Goal: Book appointment/travel/reservation

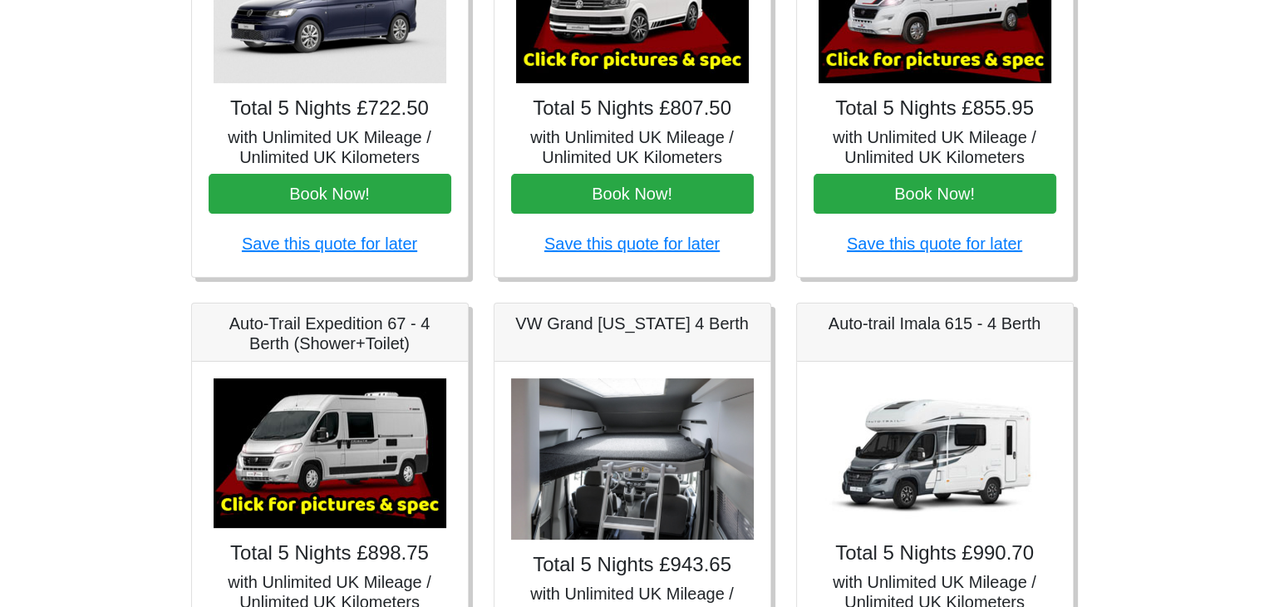
scroll to position [332, 0]
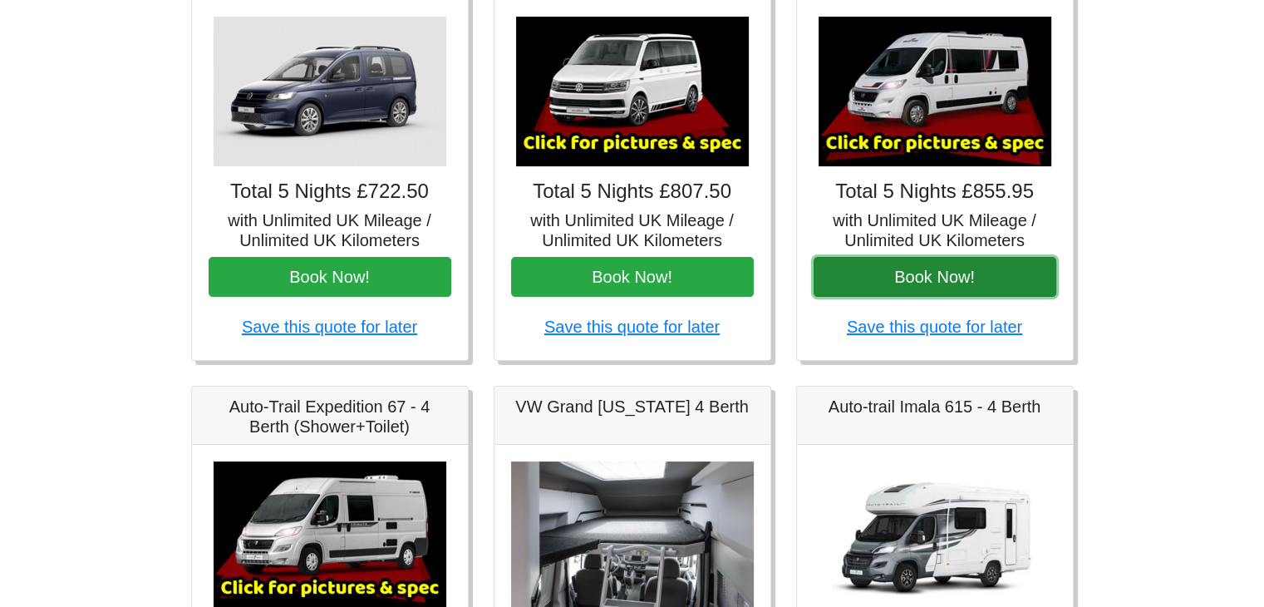
click at [973, 272] on button "Book Now!" at bounding box center [935, 277] width 243 height 40
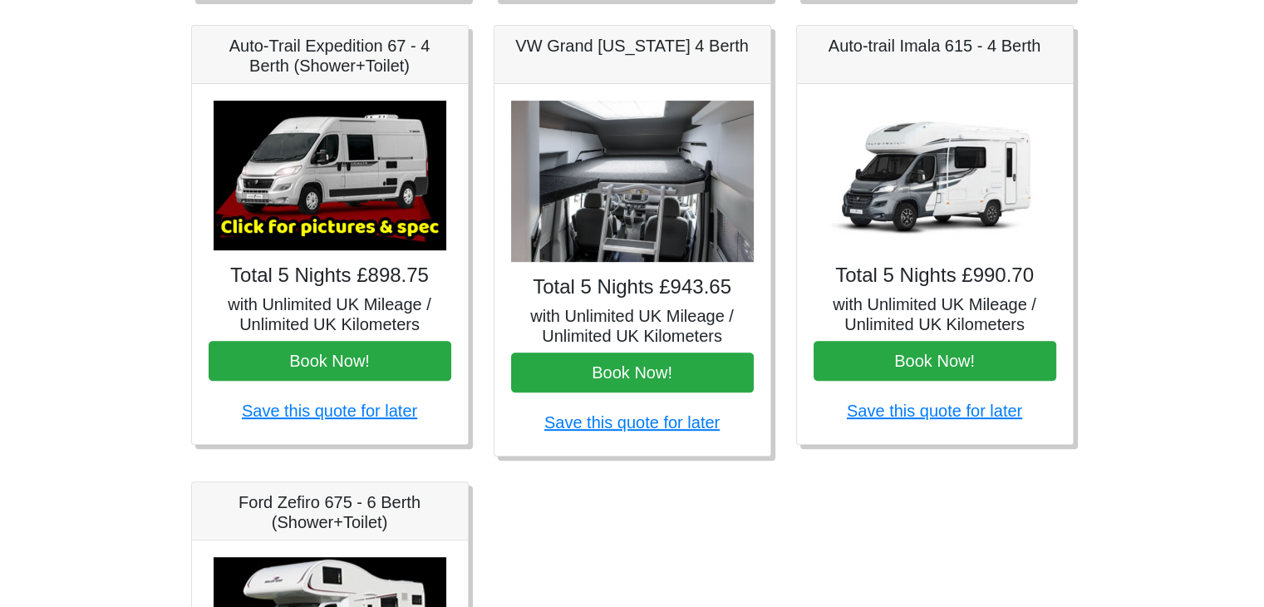
scroll to position [665, 0]
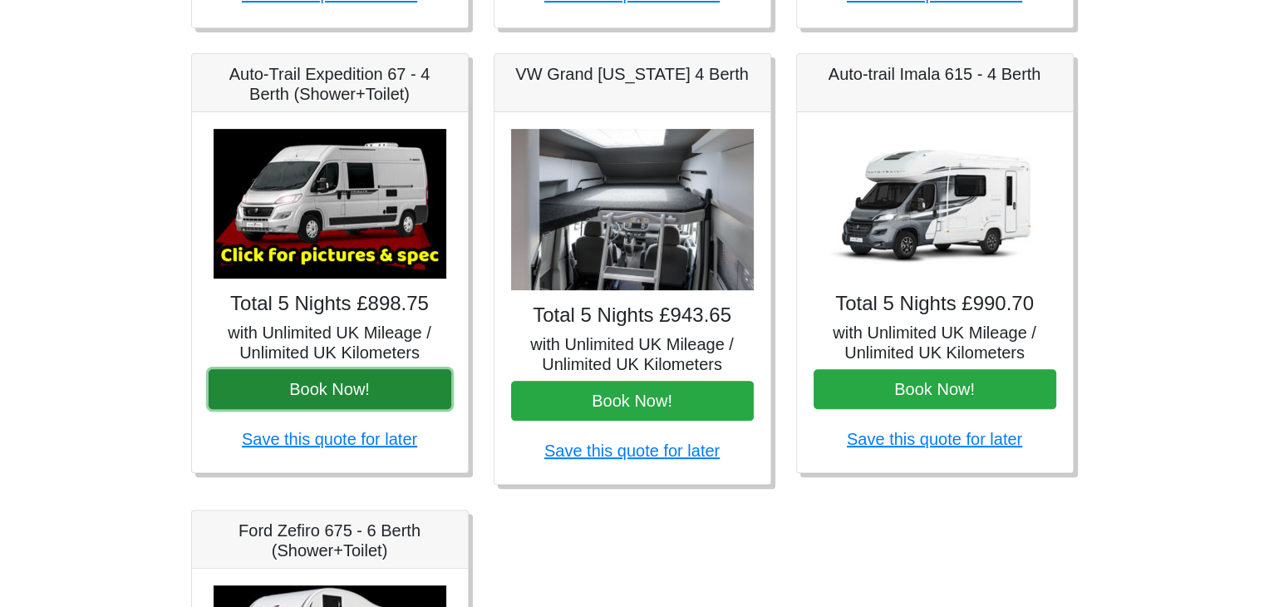
click at [336, 384] on button "Book Now!" at bounding box center [330, 389] width 243 height 40
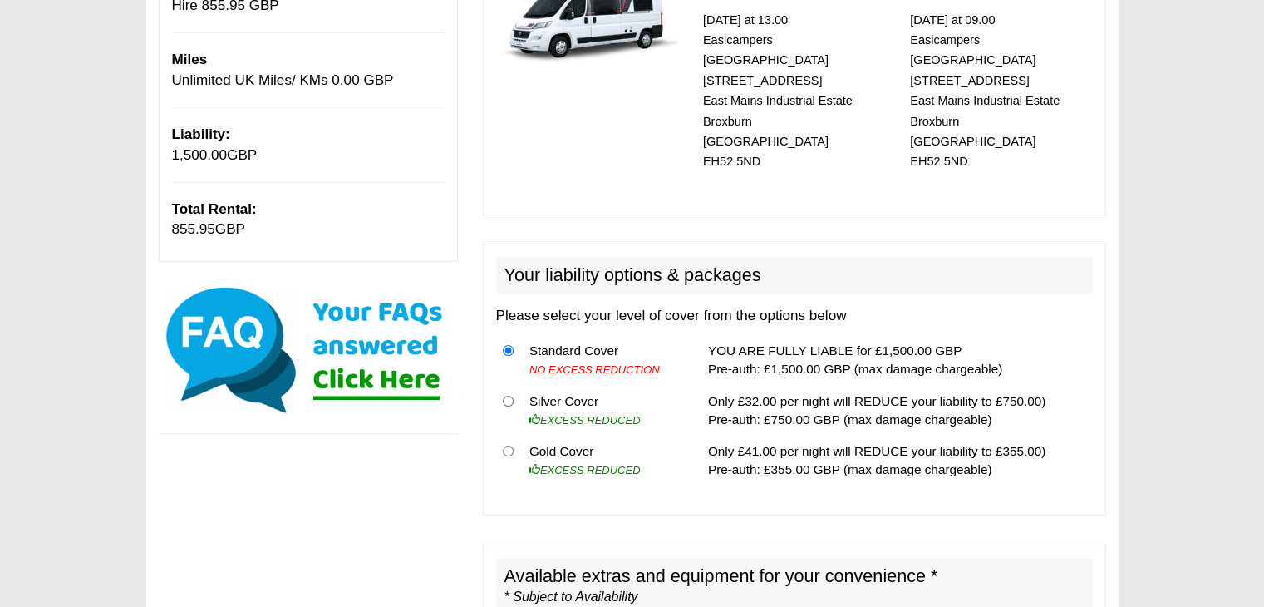
scroll to position [332, 0]
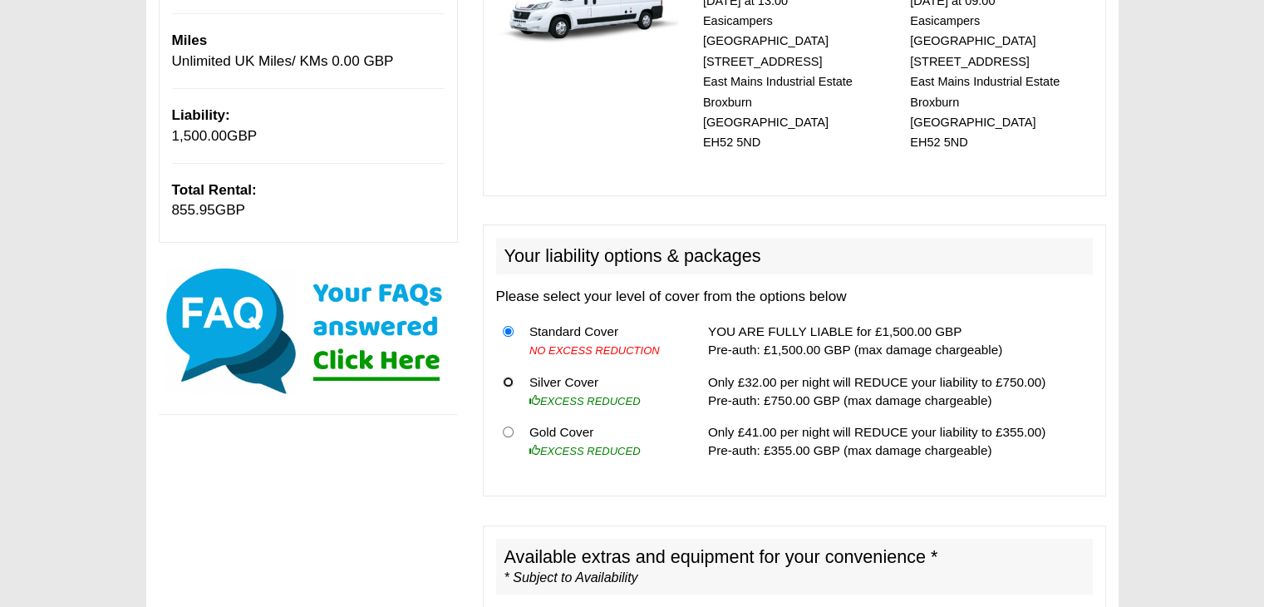
click at [508, 377] on input "radio" at bounding box center [508, 382] width 11 height 11
radio input "true"
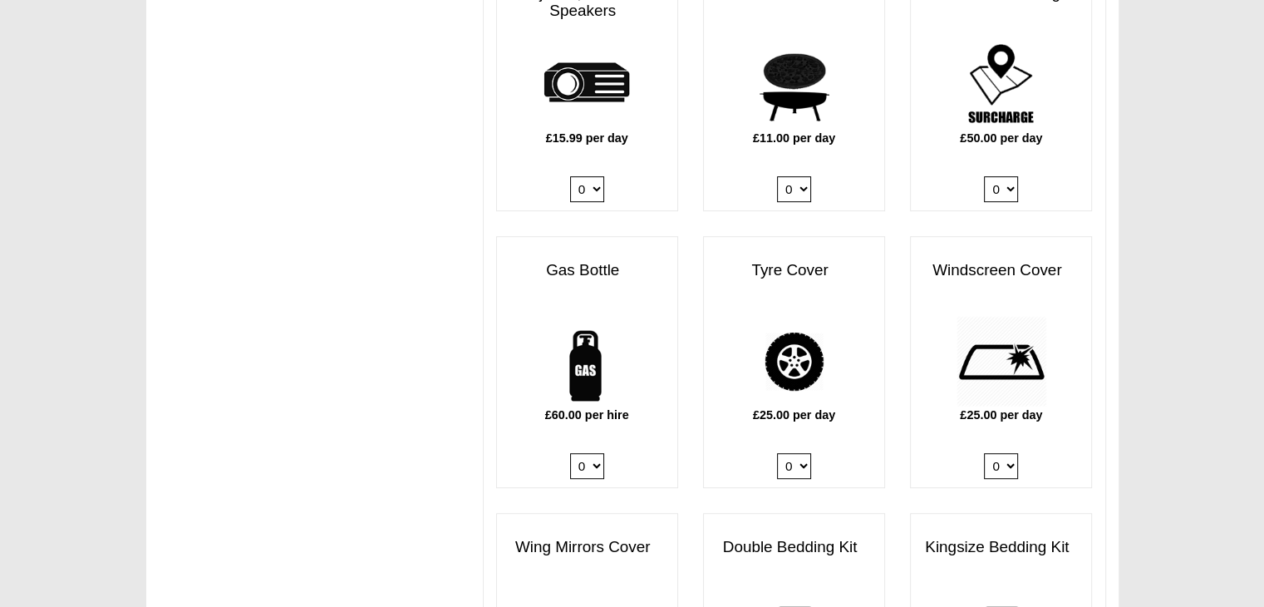
scroll to position [997, 0]
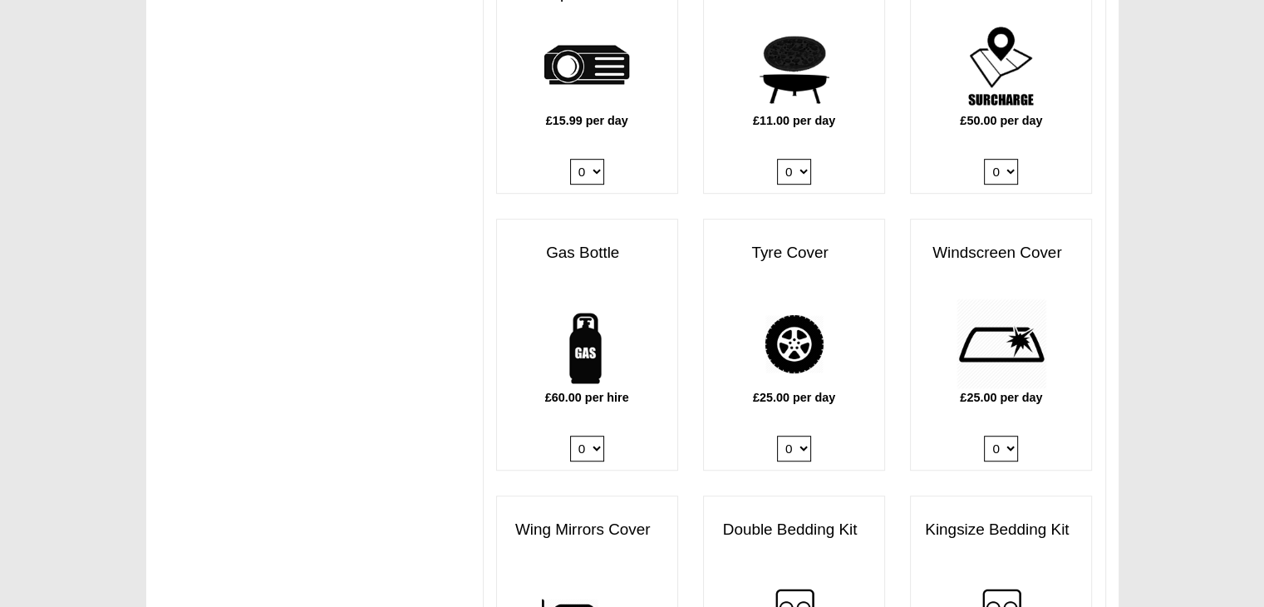
click at [596, 436] on select "0 1" at bounding box center [587, 449] width 34 height 26
select select "Gas Bottle x QTY 1 @ 60.00 GBP per hire."
click at [570, 436] on select "0 1" at bounding box center [587, 449] width 34 height 26
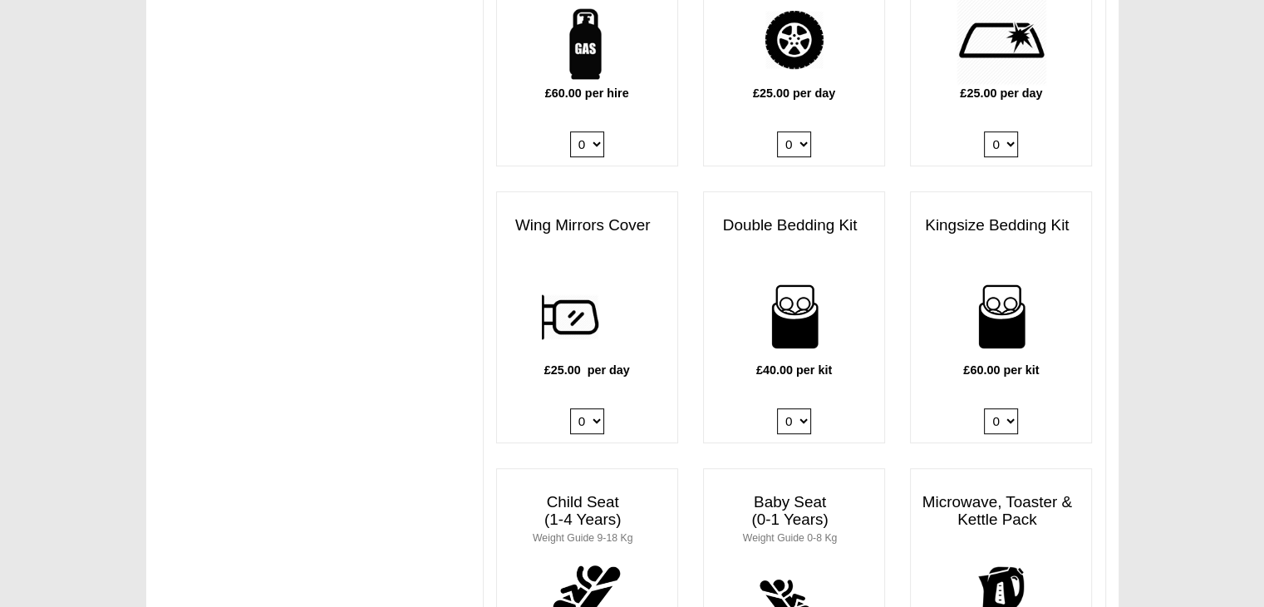
scroll to position [1330, 0]
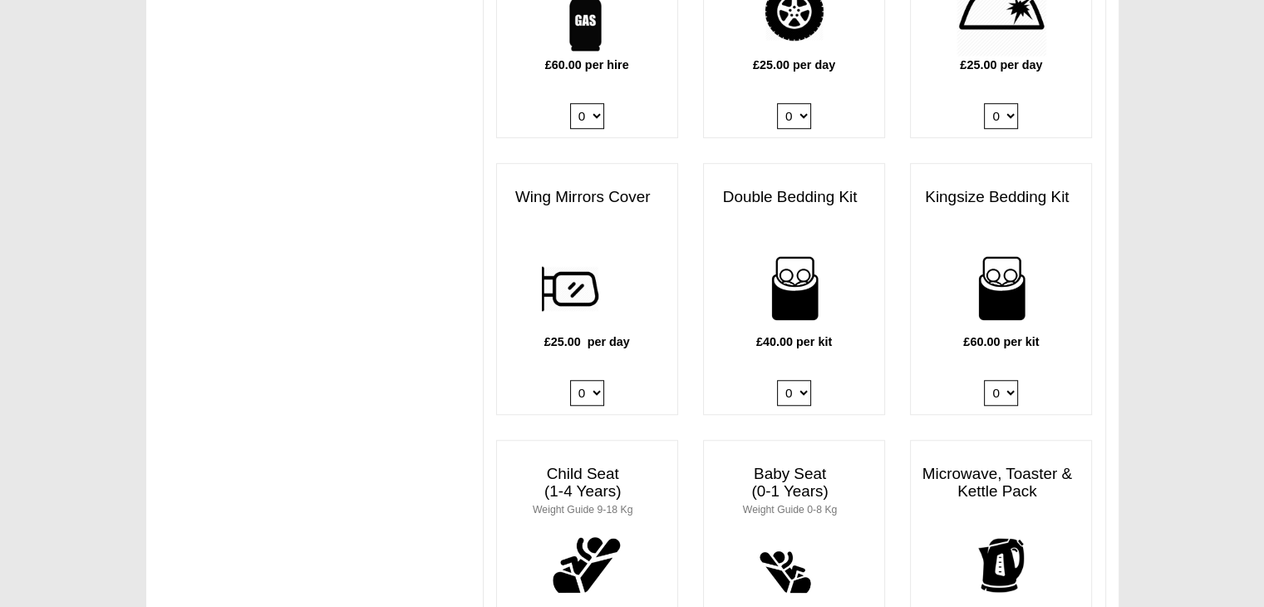
click at [805, 380] on select "0 1 2 3 4" at bounding box center [794, 393] width 34 height 26
select select "Double Bedding Kit x QTY 2 @ 40.00 GBP per kit."
click at [777, 380] on select "0 1 2 3 4" at bounding box center [794, 393] width 34 height 26
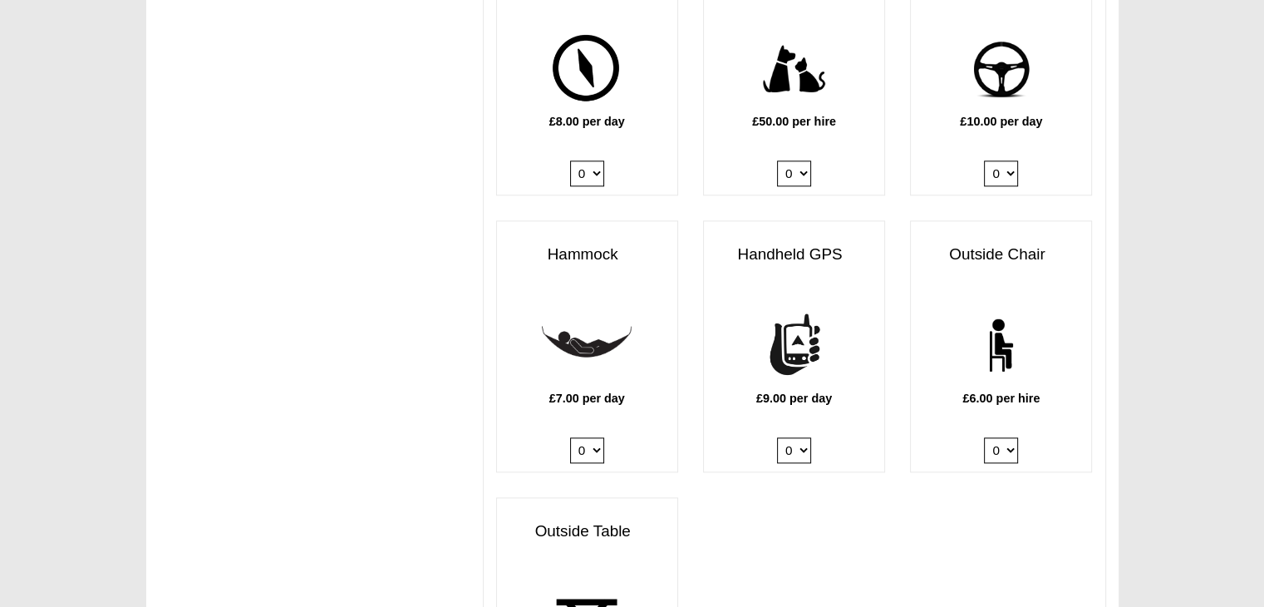
scroll to position [2161, 0]
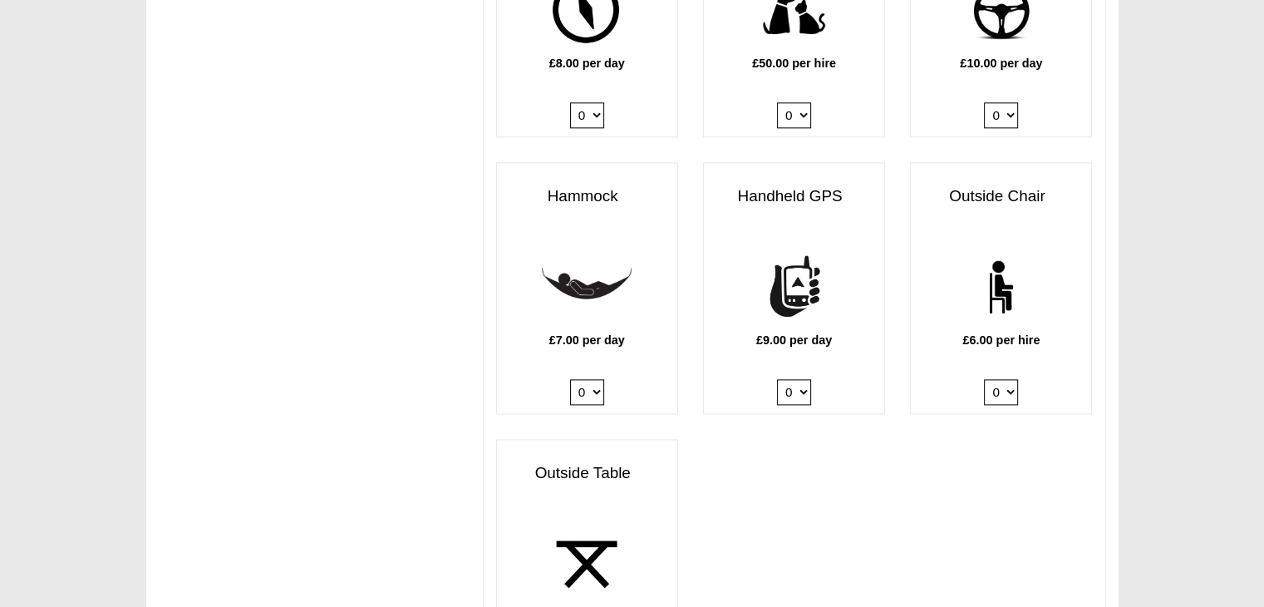
click at [1008, 379] on select "0 1 2 3 4 5 6" at bounding box center [1001, 392] width 34 height 26
select select "Outside Chair x QTY 4 @ 6.00 GBP per hire."
click at [984, 379] on select "0 1 2 3 4 5 6" at bounding box center [1001, 392] width 34 height 26
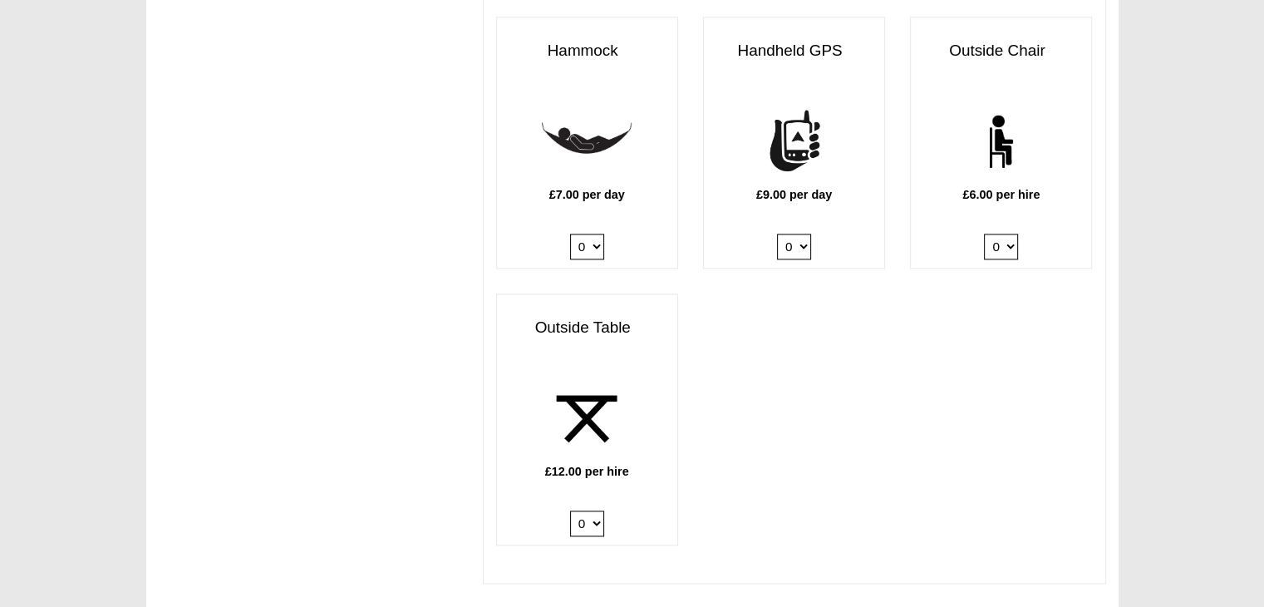
scroll to position [2327, 0]
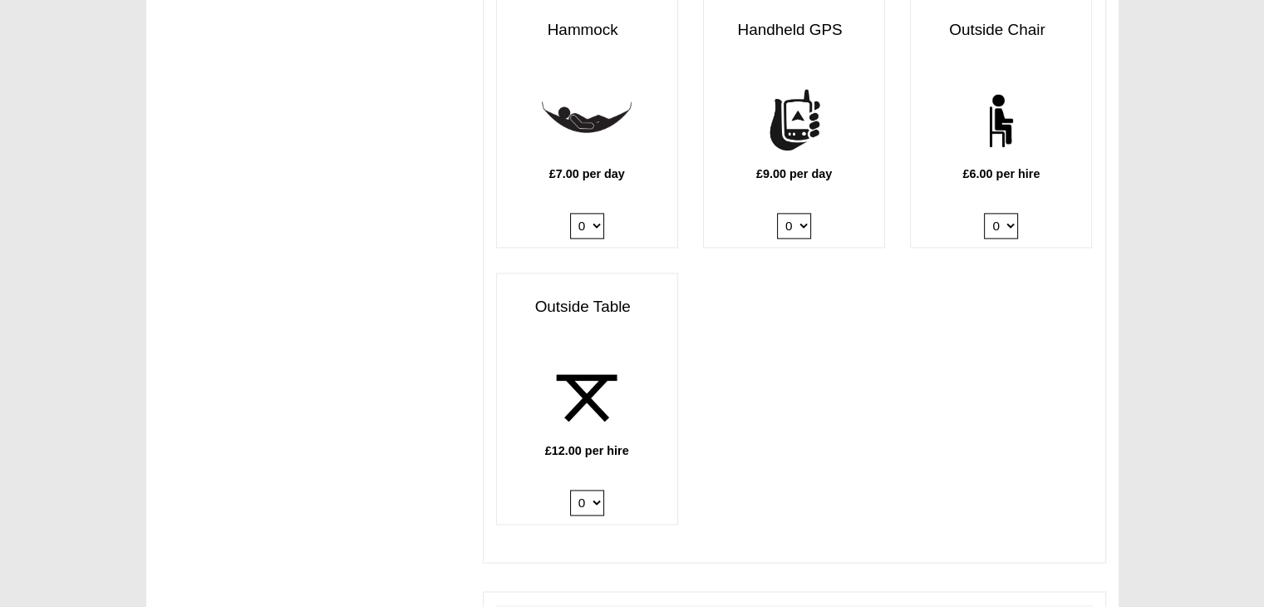
click at [597, 490] on select "0 1 2" at bounding box center [587, 503] width 34 height 26
select select "Outside Table x QTY 1 @ 12.00 GBP per hire."
click at [570, 490] on select "0 1 2" at bounding box center [587, 503] width 34 height 26
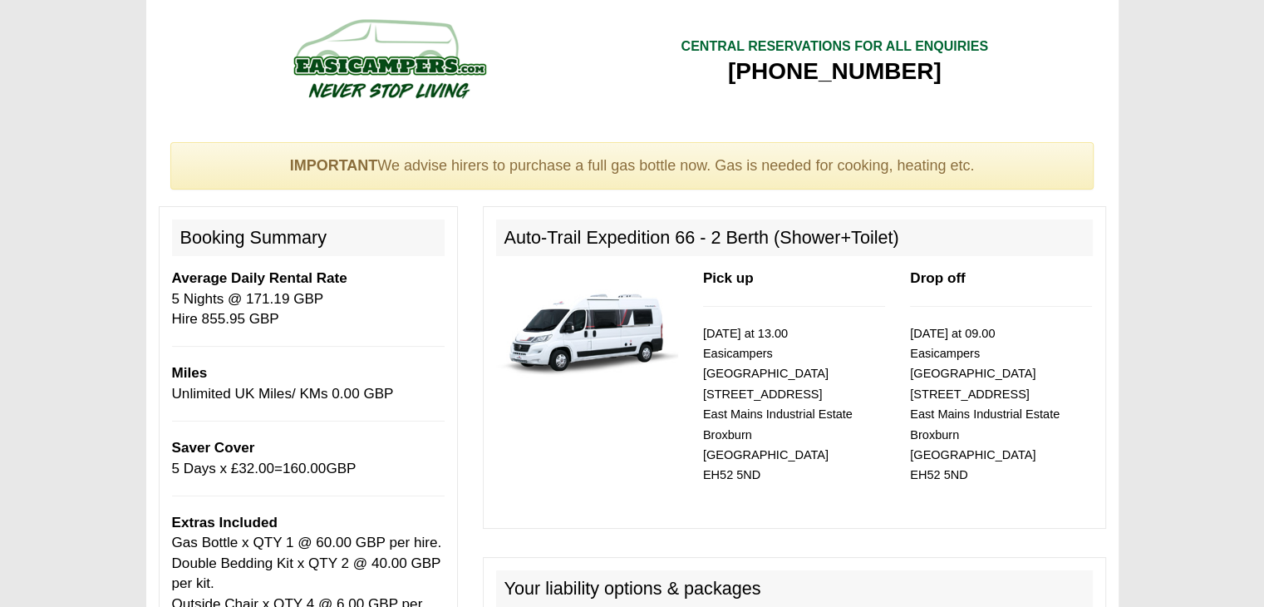
scroll to position [0, 0]
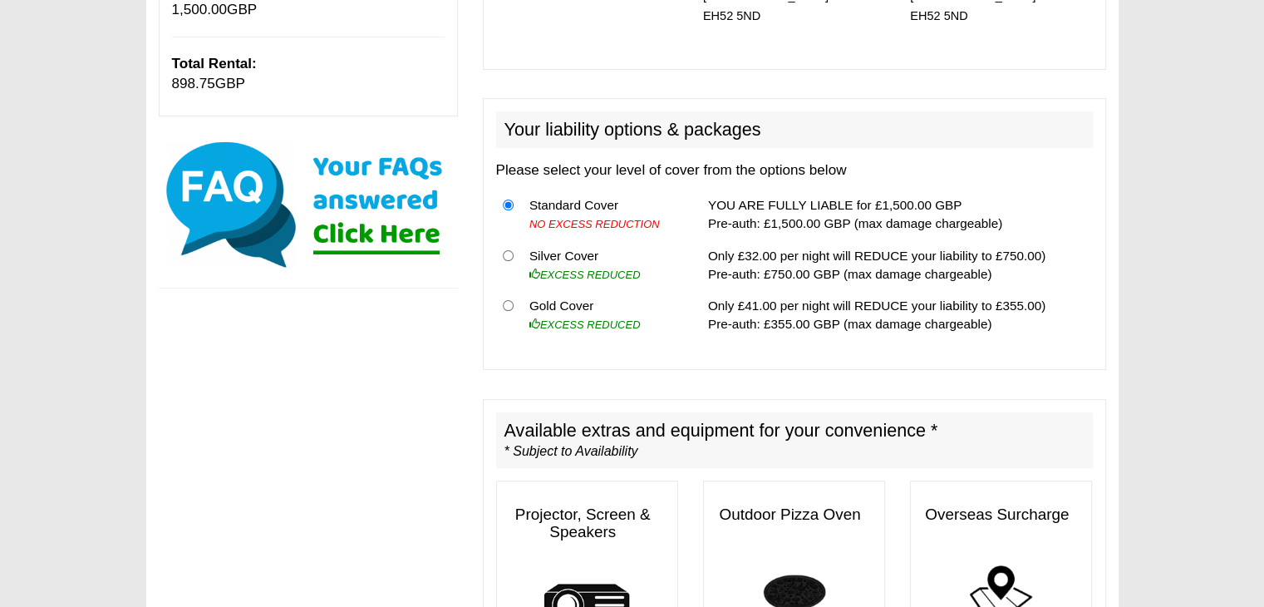
scroll to position [499, 0]
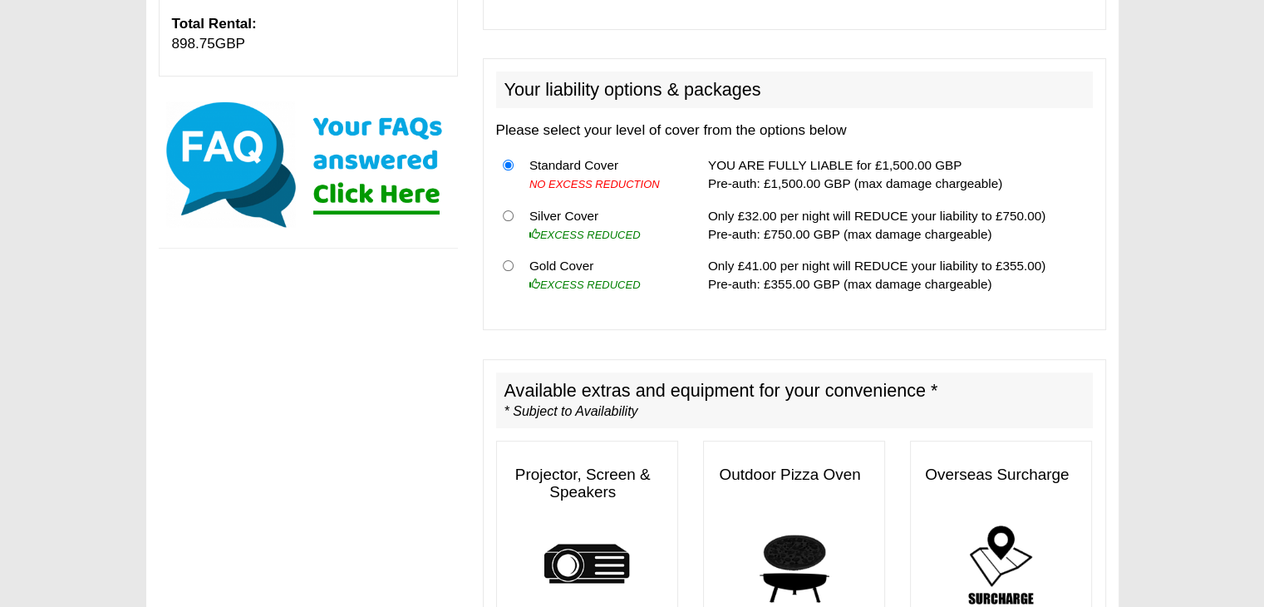
click at [569, 204] on td "Silver Cover EXCESS REDUCED" at bounding box center [603, 224] width 160 height 51
click at [510, 210] on input "radio" at bounding box center [508, 215] width 11 height 11
radio input "true"
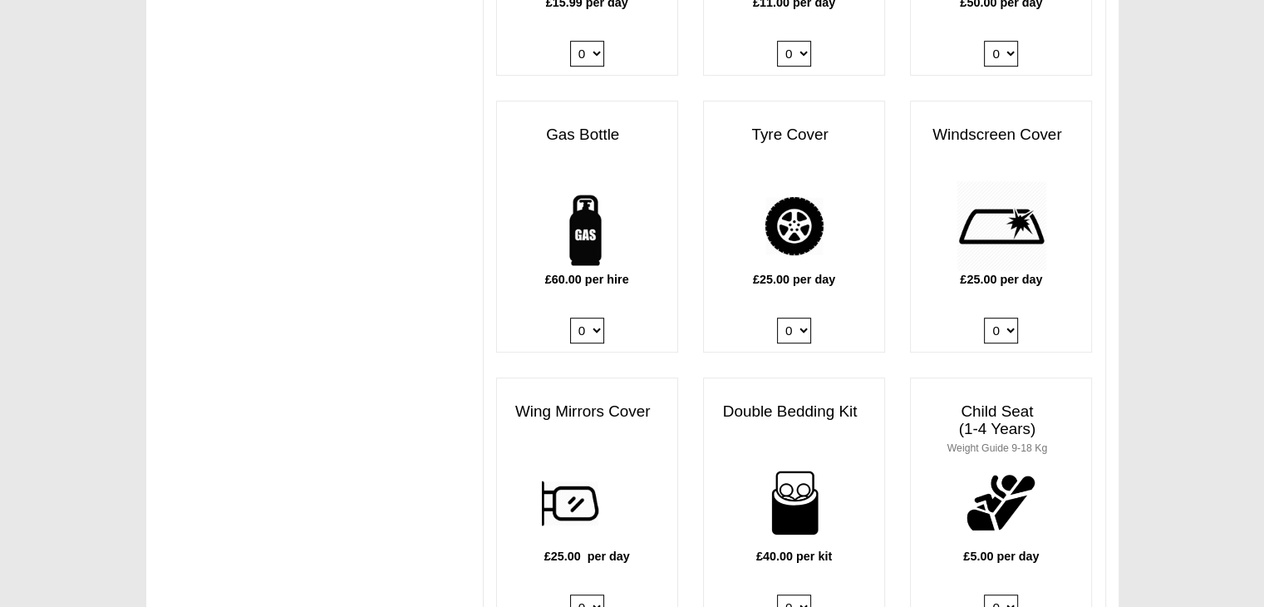
scroll to position [1155, 0]
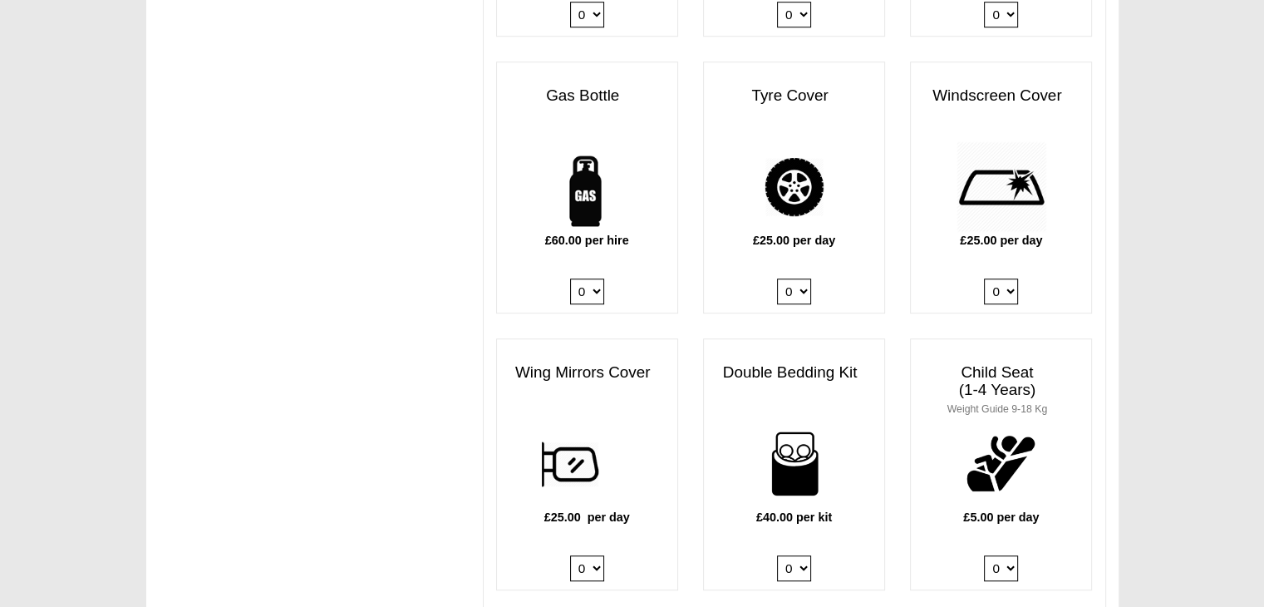
click at [595, 278] on select "0 1" at bounding box center [587, 291] width 34 height 26
select select "Gas Bottle x QTY 1 @ 60.00 GBP per hire."
click at [570, 278] on select "0 1" at bounding box center [587, 291] width 34 height 26
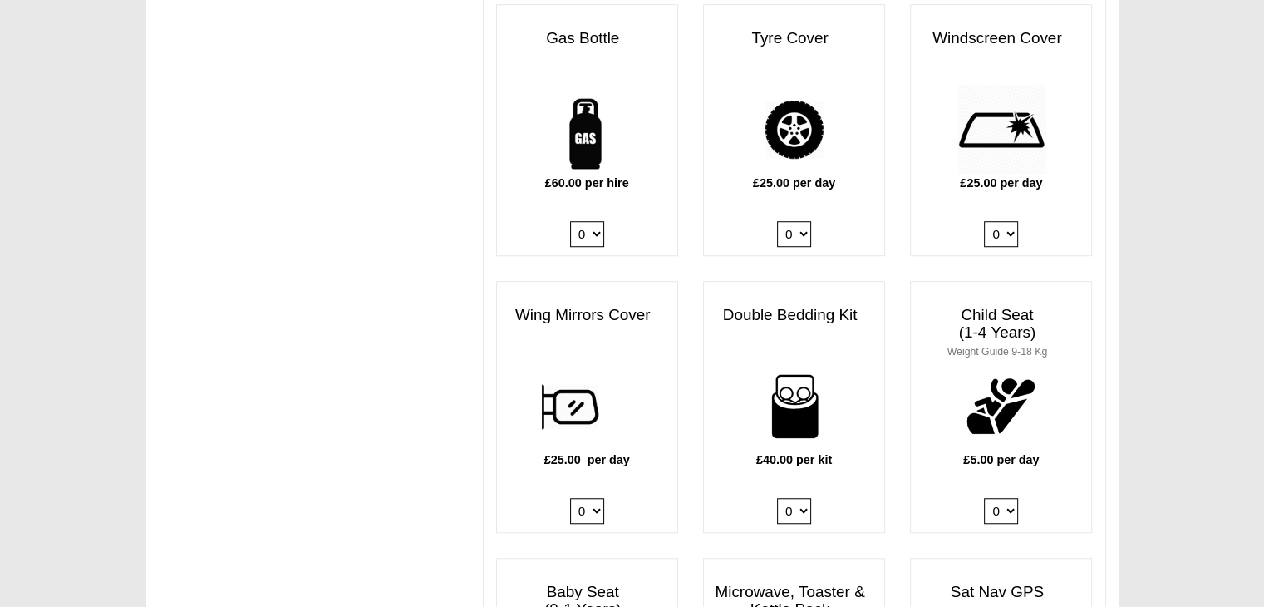
scroll to position [1321, 0]
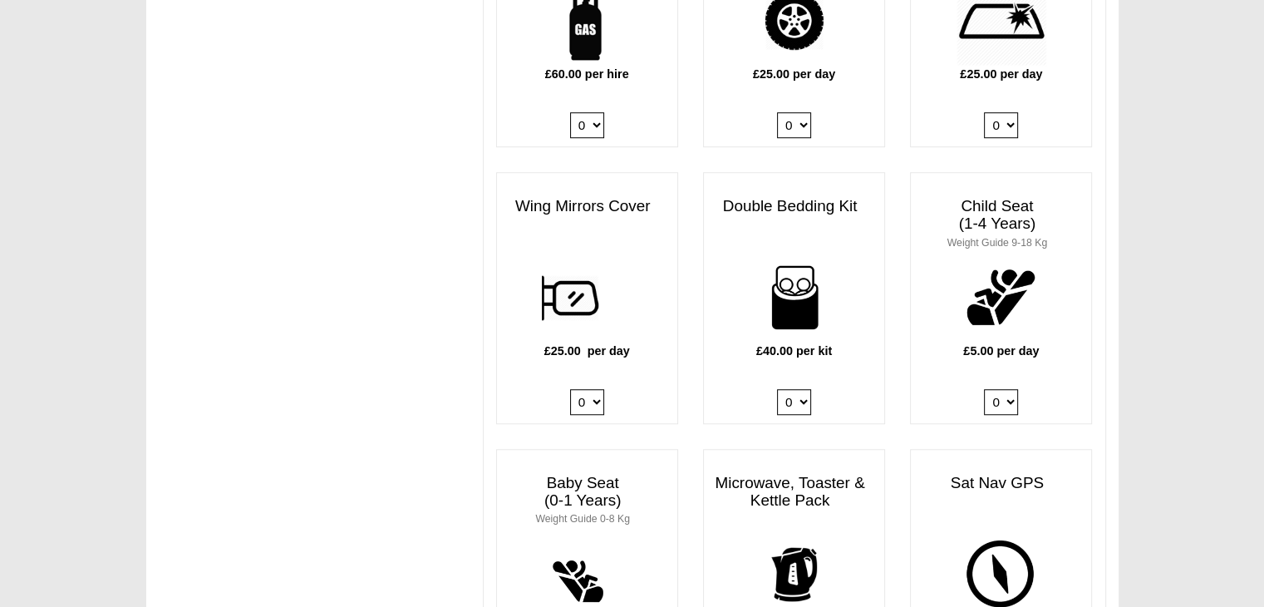
click at [800, 389] on select "0 1 2 3 4" at bounding box center [794, 402] width 34 height 26
select select "Double Bedding Kit x QTY 2 @ 40.00 GBP per kit."
click at [777, 389] on select "0 1 2 3 4" at bounding box center [794, 402] width 34 height 26
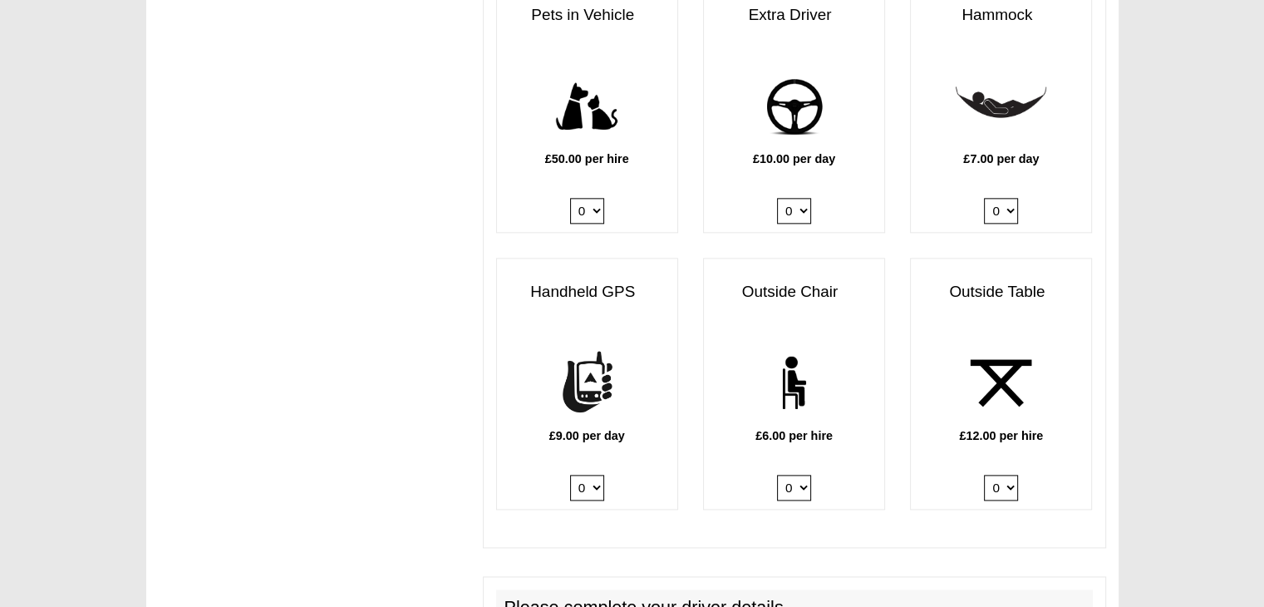
scroll to position [2069, 0]
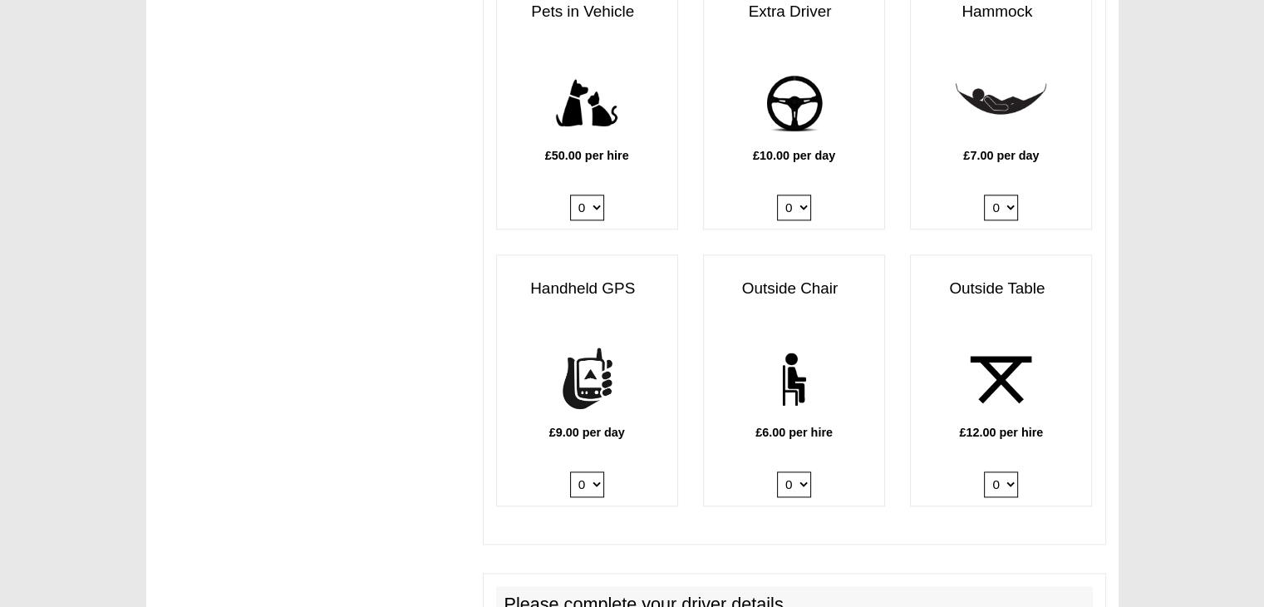
click at [795, 471] on select "0 1 2 3 4 5 6" at bounding box center [794, 484] width 34 height 26
select select "Outside Chair x QTY 4 @ 6.00 GBP per hire."
click at [777, 471] on select "0 1 2 3 4 5 6" at bounding box center [794, 484] width 34 height 26
click at [1002, 471] on select "0 1 2" at bounding box center [1001, 484] width 34 height 26
select select "Outside Table x QTY 1 @ 12.00 GBP per hire."
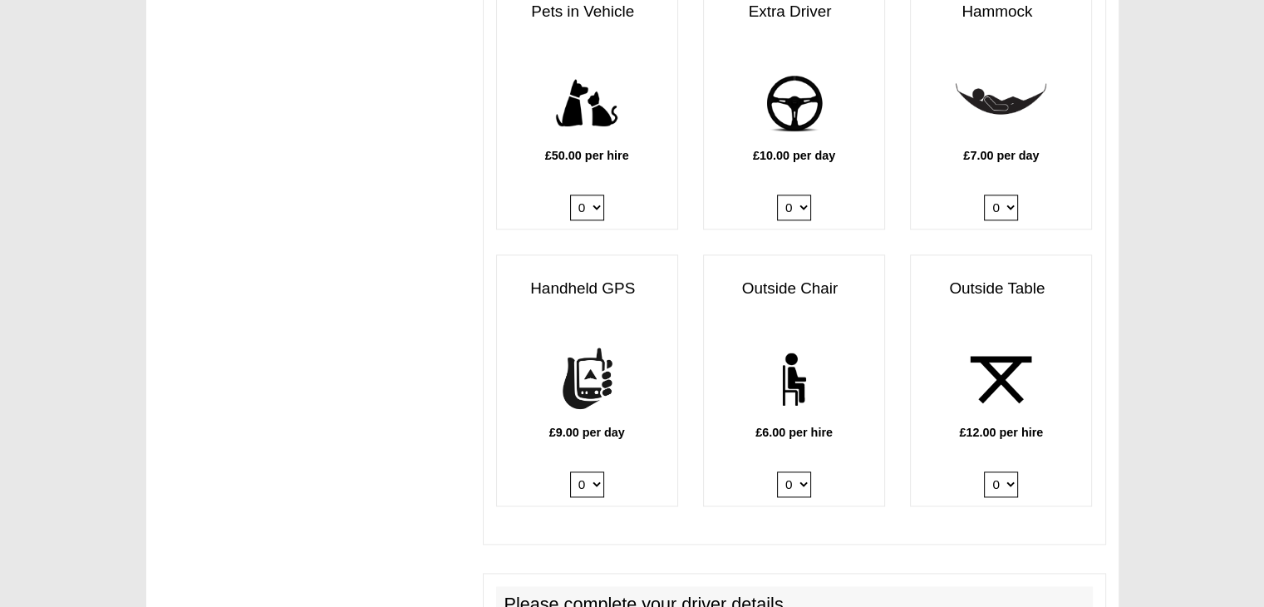
click at [984, 471] on select "0 1 2" at bounding box center [1001, 484] width 34 height 26
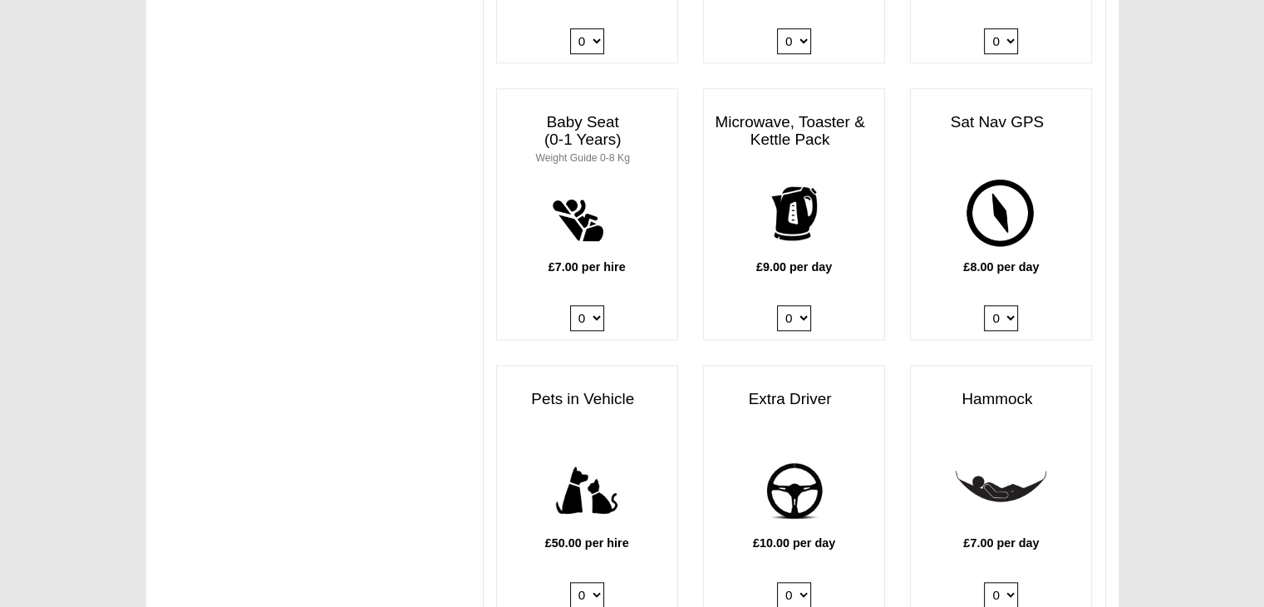
scroll to position [1653, 0]
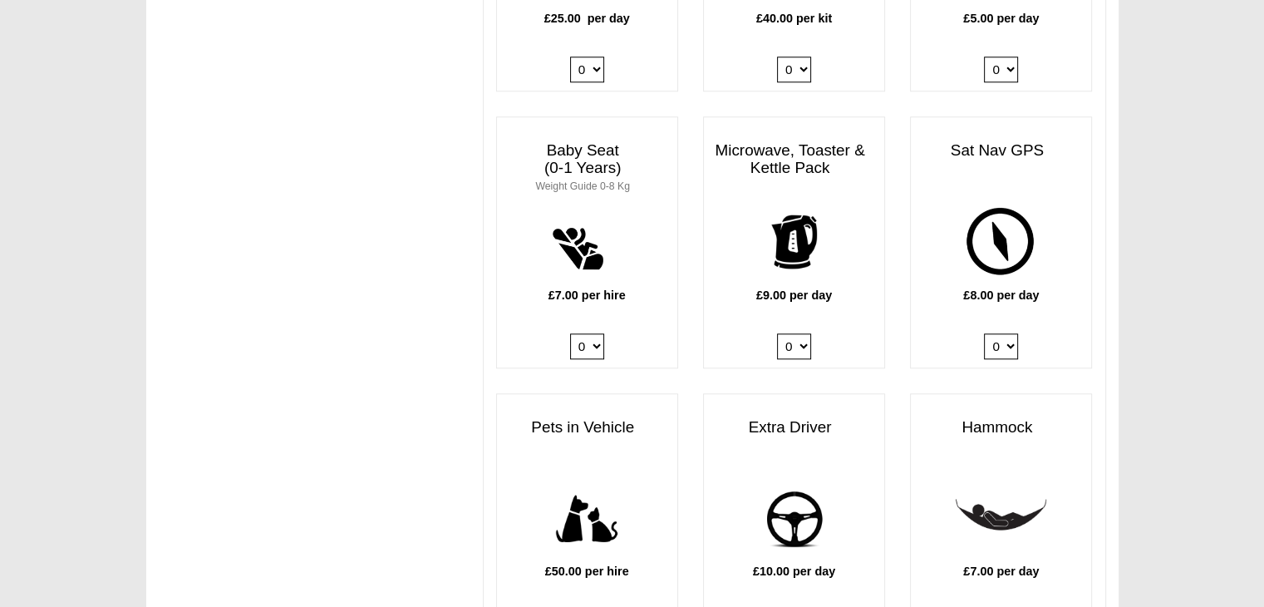
click at [801, 333] on select "0 1" at bounding box center [794, 346] width 34 height 26
click at [888, 281] on div "Microwave, Toaster & Kettle Pack £9.00 per day 0 1" at bounding box center [794, 242] width 207 height 252
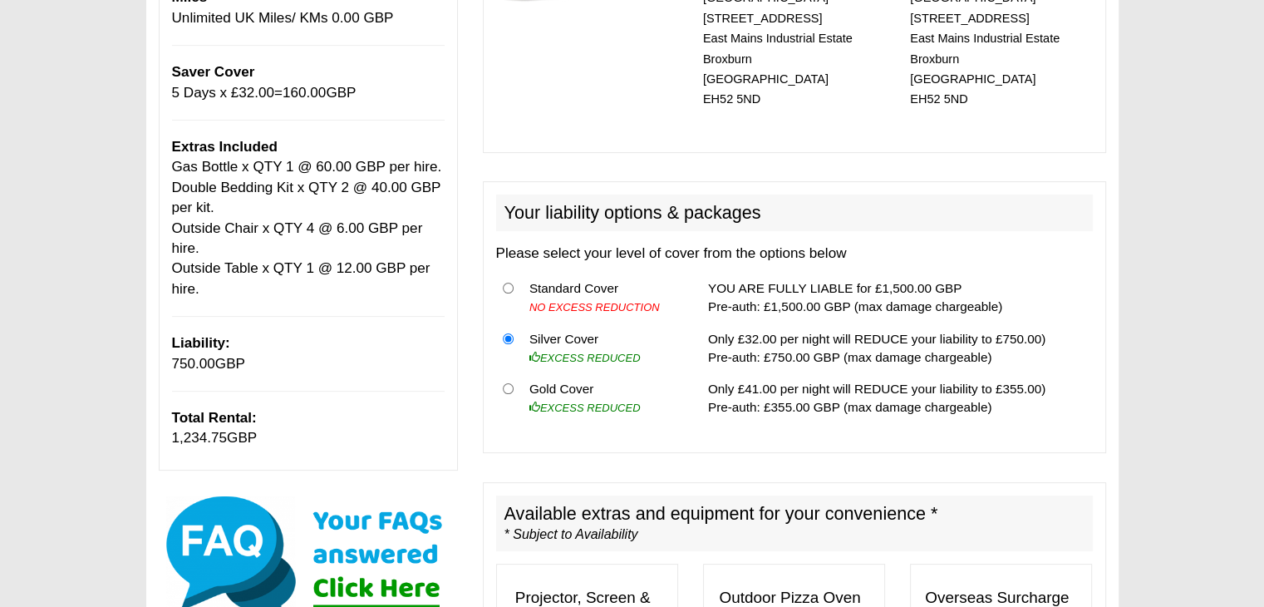
scroll to position [392, 0]
